Goal: Transaction & Acquisition: Purchase product/service

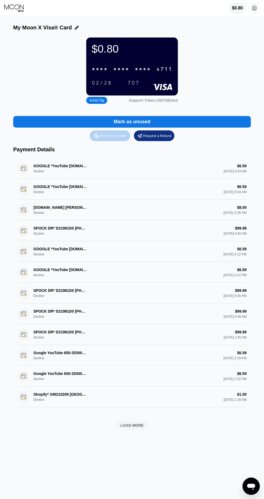
click at [95, 139] on icon at bounding box center [97, 136] width 6 height 6
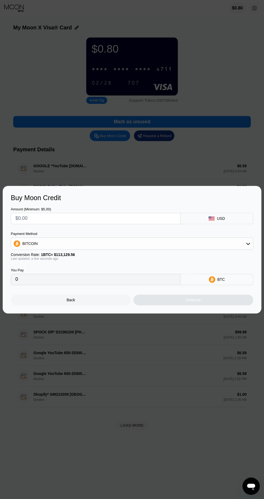
click at [163, 219] on input "text" at bounding box center [95, 218] width 161 height 11
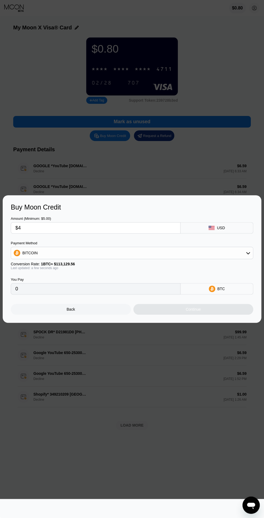
type input "$40"
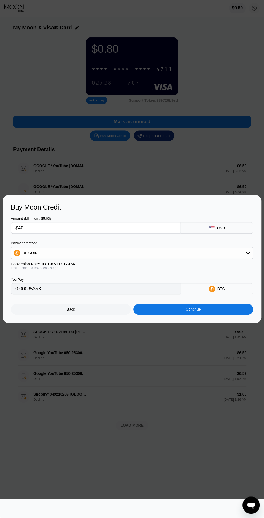
type input "0.00035358"
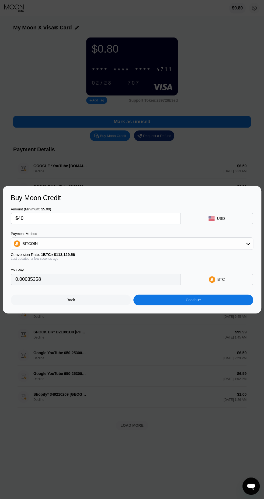
click at [221, 302] on div "Continue" at bounding box center [194, 300] width 120 height 11
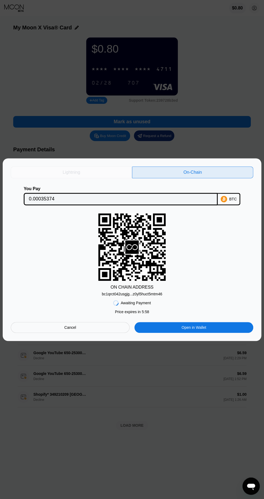
click at [109, 176] on div "Lightning" at bounding box center [71, 172] width 121 height 12
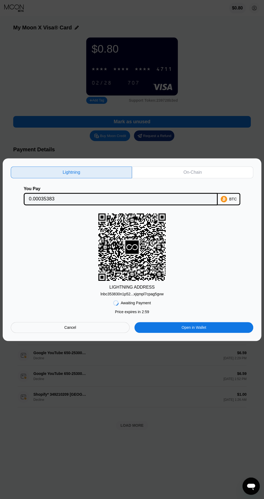
click at [156, 294] on div "lnbc353830n1p52...xjqmpl7cpag5gvw" at bounding box center [132, 294] width 63 height 4
click at [160, 294] on div "lnbc353830n1p52...xjqmpl7cpag5gvw" at bounding box center [132, 294] width 63 height 4
click at [156, 292] on div "lnbc353830n1p52...xjqmpl7cpag5gvw" at bounding box center [132, 294] width 63 height 4
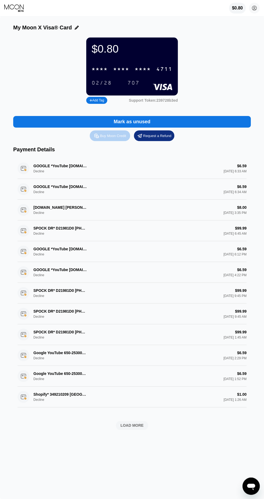
click at [119, 136] on div "Buy Moon Credit" at bounding box center [113, 136] width 26 height 5
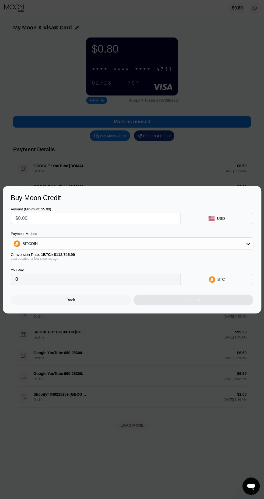
click at [118, 221] on input "text" at bounding box center [95, 218] width 161 height 11
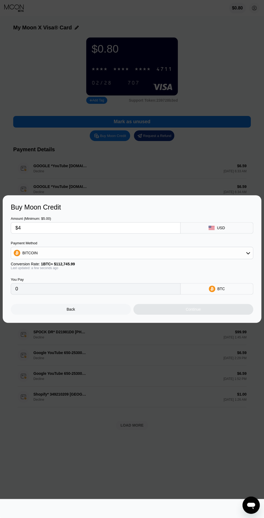
type input "$40"
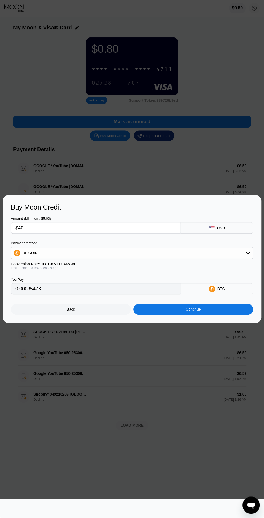
type input "0.00035478"
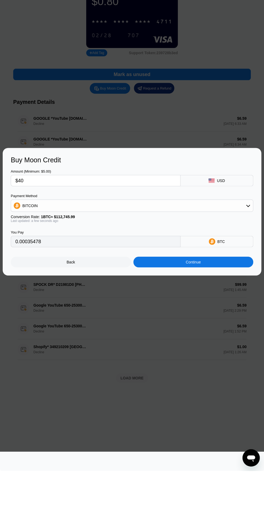
click at [228, 311] on div "Continue" at bounding box center [194, 309] width 120 height 11
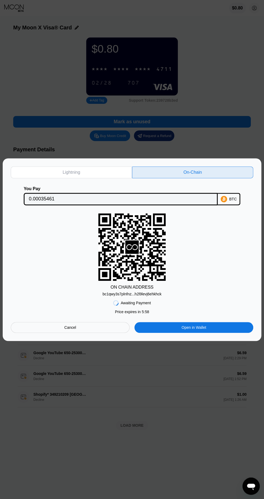
click at [42, 174] on div "Lightning" at bounding box center [71, 172] width 121 height 12
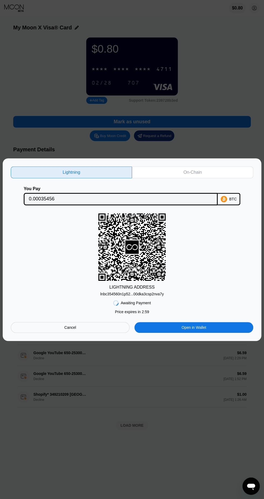
click at [153, 293] on div "lnbc354560n1p52...00dka3csp2nva7y" at bounding box center [132, 294] width 64 height 4
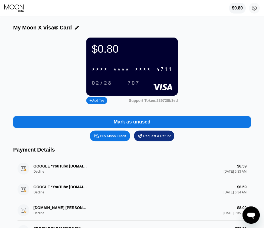
click at [104, 141] on div "Buy Moon Credit" at bounding box center [110, 135] width 40 height 11
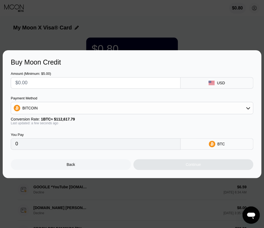
click at [156, 83] on input "text" at bounding box center [95, 82] width 161 height 11
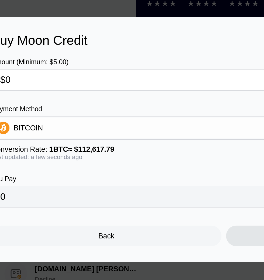
type input "$0"
click at [152, 128] on div "BITCOIN" at bounding box center [132, 133] width 242 height 11
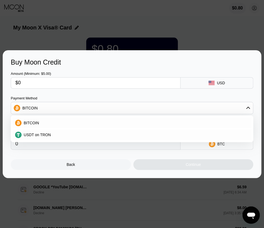
click at [149, 82] on input "$0" at bounding box center [95, 82] width 161 height 11
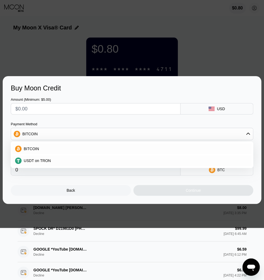
type input "$4"
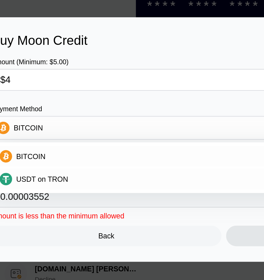
type input "0.00003552"
type input "$40"
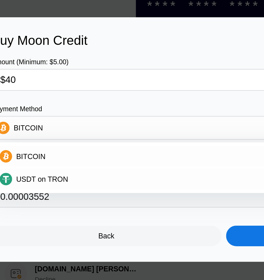
type input "0.00035519"
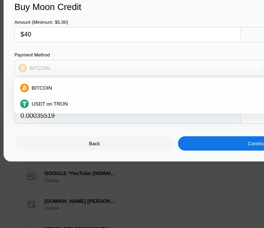
scroll to position [18, 0]
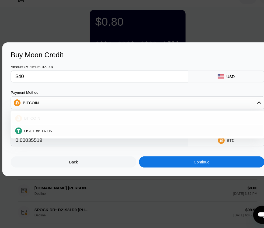
type input "$40"
click at [194, 122] on div "BITCOIN" at bounding box center [136, 123] width 228 height 4
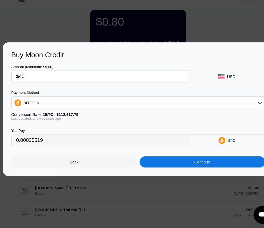
click at [225, 164] on div "Continue" at bounding box center [194, 164] width 120 height 11
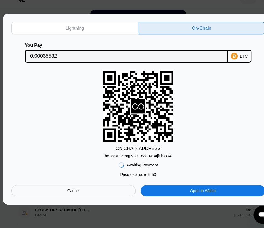
click at [157, 155] on div "bc1qcxmva8qpvp9...q3dpw34jf9hkxx4" at bounding box center [132, 157] width 64 height 6
click at [43, 37] on div "Lightning" at bounding box center [71, 37] width 121 height 12
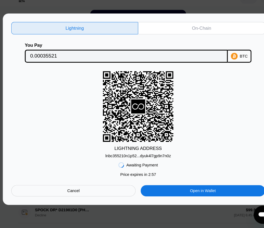
click at [156, 159] on div "lnbc355210n1p52...dyuk4l7gp9n7n0z" at bounding box center [132, 158] width 63 height 4
click at [224, 119] on div "LIGHTNING ADDRESS lnbc355210n1p52...dyuk4l7gp9n7n0z" at bounding box center [132, 119] width 243 height 83
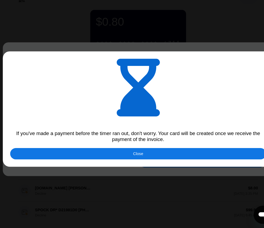
type input "0.00035560"
click at [203, 162] on div at bounding box center [132, 114] width 264 height 228
click at [212, 160] on div "Close" at bounding box center [132, 156] width 245 height 11
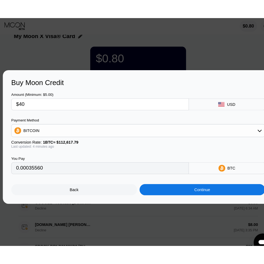
scroll to position [10, 0]
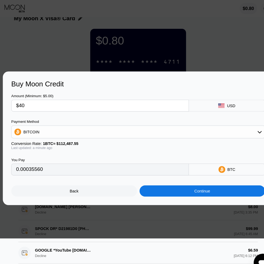
click at [126, 5] on div at bounding box center [132, 114] width 264 height 228
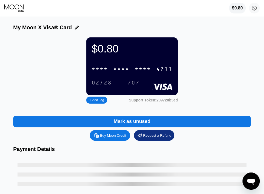
click at [117, 135] on div "Buy Moon Credit" at bounding box center [113, 136] width 26 height 5
type input "0"
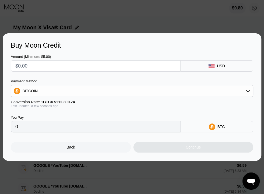
click at [137, 66] on input "text" at bounding box center [95, 66] width 161 height 11
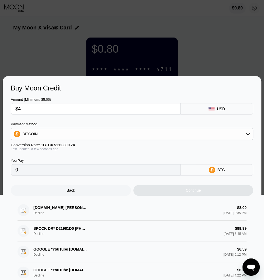
type input "$40"
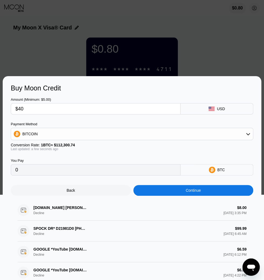
type input "0.00035619"
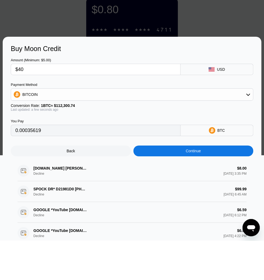
click at [206, 186] on div "Continue" at bounding box center [194, 190] width 120 height 11
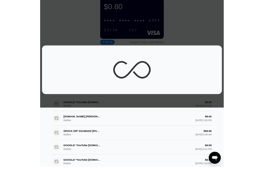
scroll to position [39, 0]
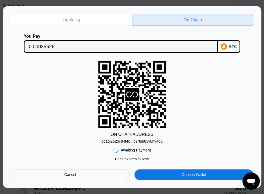
click at [28, 18] on div "Lightning" at bounding box center [71, 20] width 121 height 12
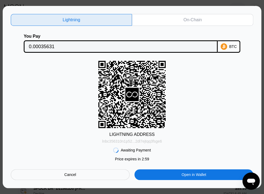
click at [155, 143] on div "lnbc356310n1p52...2dl7ejtqq3fsge6" at bounding box center [132, 141] width 60 height 4
click at [155, 140] on div "lnbc356310n1p52...2dl7ejtqq3fsge6" at bounding box center [132, 141] width 60 height 4
click at [0, 92] on div at bounding box center [132, 97] width 264 height 194
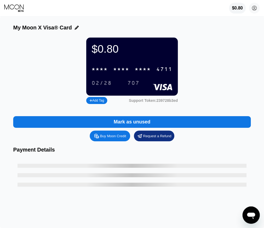
click at [110, 138] on div "Buy Moon Credit" at bounding box center [113, 136] width 26 height 5
type input "0"
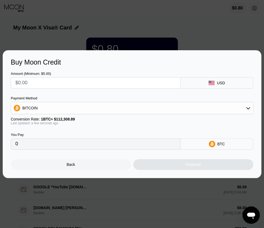
click at [122, 83] on input "text" at bounding box center [95, 82] width 161 height 11
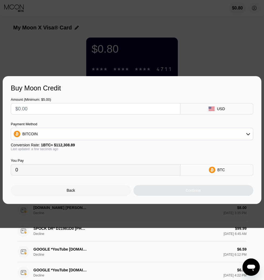
click at [113, 107] on input "text" at bounding box center [95, 108] width 161 height 11
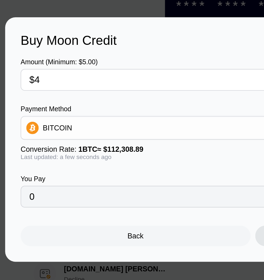
type input "$40"
type input "0.00035617"
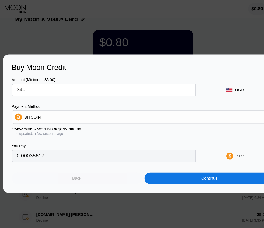
scroll to position [11, 0]
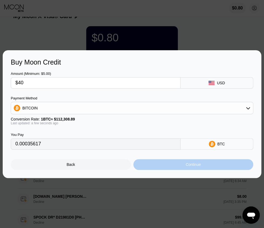
click at [196, 163] on div "Continue" at bounding box center [193, 164] width 15 height 4
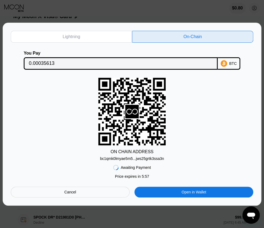
click at [159, 157] on div "bc1qmk0lmyae5m5...jws25grtk3ssa3n" at bounding box center [132, 158] width 64 height 4
click at [117, 31] on div "Lightning" at bounding box center [71, 37] width 121 height 12
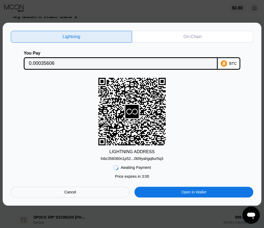
click at [156, 160] on div "lnbc356060n1p52...0t09yahgq6ur5q3" at bounding box center [132, 158] width 63 height 4
click at [159, 158] on div "lnbc356060n1p52...0t09yahgq6ur5q3" at bounding box center [132, 158] width 63 height 4
click at [152, 160] on div "lnbc356060n1p52...0t09yahgq6ur5q3" at bounding box center [132, 158] width 63 height 4
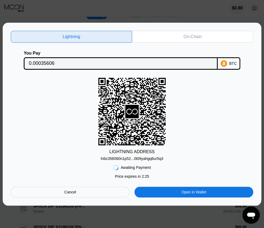
scroll to position [85, 0]
click at [86, 197] on div "Cancel" at bounding box center [70, 191] width 119 height 11
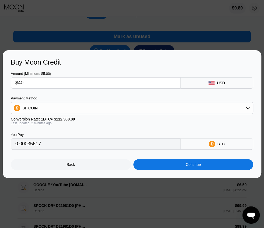
click at [91, 170] on div "Back" at bounding box center [71, 164] width 120 height 11
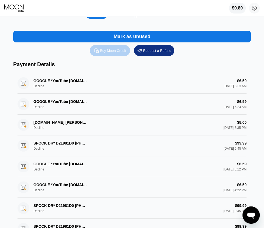
click at [117, 53] on div "Buy Moon Credit" at bounding box center [113, 50] width 26 height 5
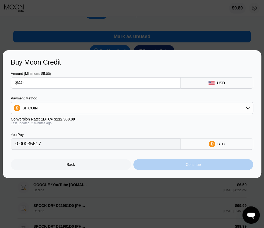
click at [209, 170] on div "Continue" at bounding box center [194, 164] width 120 height 11
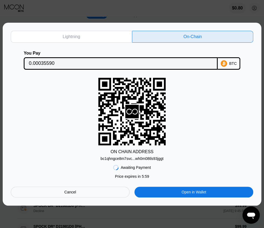
click at [106, 43] on div "Lightning" at bounding box center [71, 37] width 121 height 12
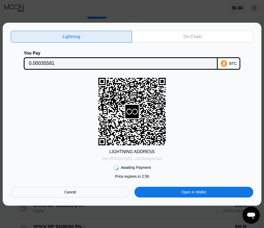
click at [156, 160] on div "lnbc355810n1p52...zsc3luaqp0rrqzt" at bounding box center [132, 158] width 60 height 4
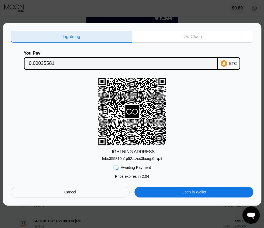
scroll to position [0, 0]
